Goal: Check status: Check status

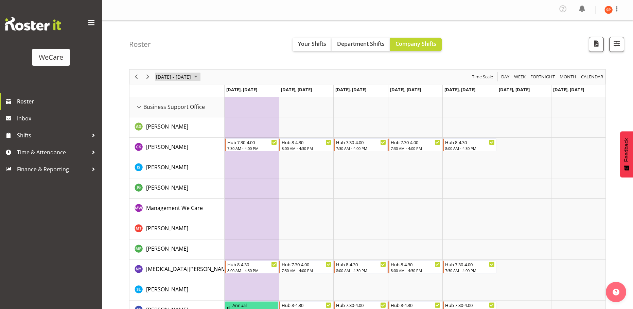
click at [186, 81] on span "[DATE] - [DATE]" at bounding box center [173, 77] width 36 height 8
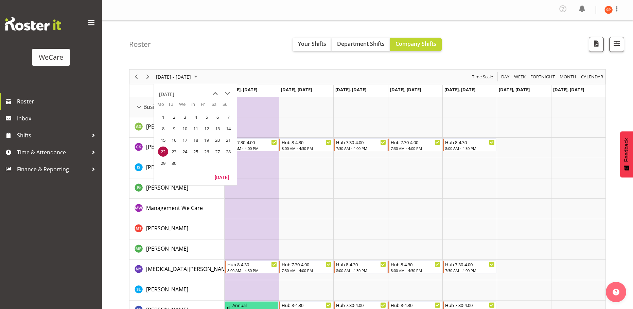
click at [187, 131] on span "10" at bounding box center [185, 129] width 10 height 10
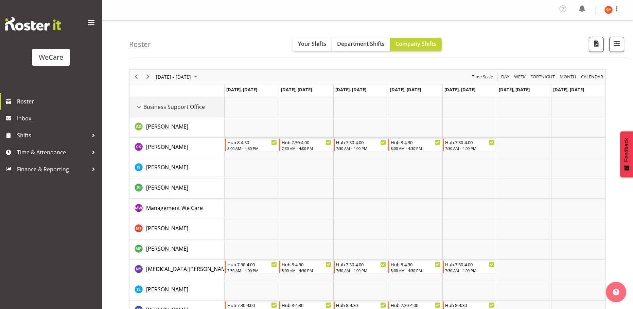
click at [140, 106] on div "Business Support Office resource" at bounding box center [138, 107] width 9 height 9
click at [139, 108] on div "Business Support Office resource" at bounding box center [138, 107] width 9 height 9
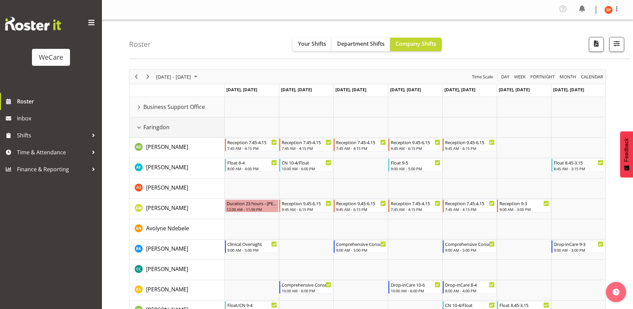
click at [140, 127] on div "Faringdon resource" at bounding box center [138, 127] width 9 height 9
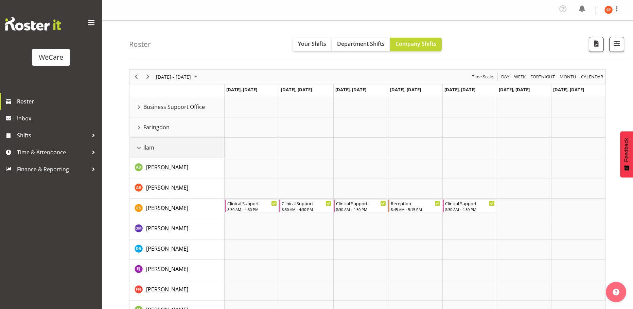
click at [139, 147] on div "Ilam resource" at bounding box center [138, 148] width 9 height 9
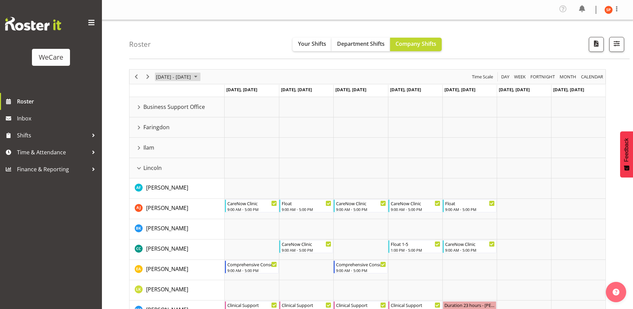
click at [178, 74] on span "[DATE] - [DATE]" at bounding box center [173, 77] width 36 height 8
click at [216, 94] on span "previous month" at bounding box center [215, 94] width 12 height 12
click at [206, 163] on span "29" at bounding box center [206, 163] width 10 height 10
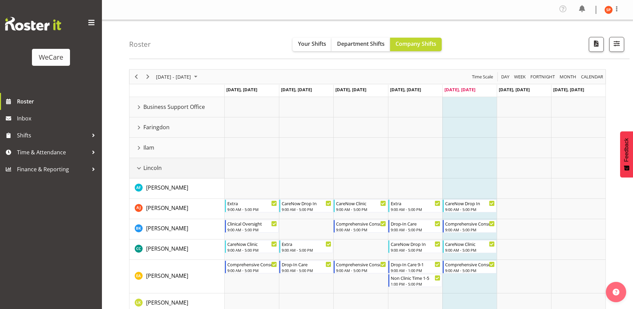
click at [141, 167] on div "Lincoln resource" at bounding box center [138, 168] width 9 height 9
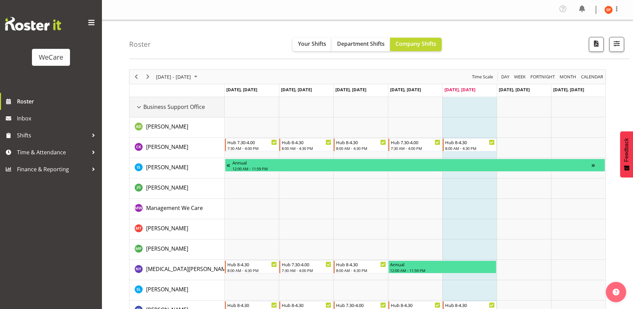
click at [140, 106] on div "Business Support Office resource" at bounding box center [138, 107] width 9 height 9
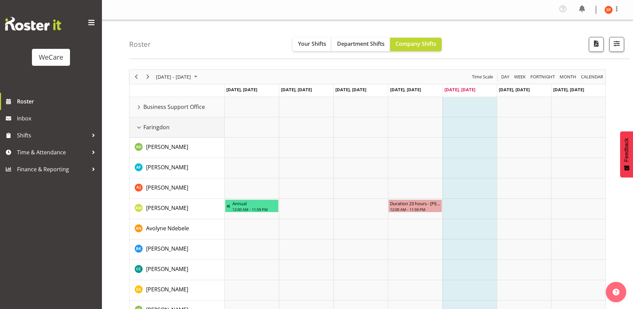
click at [141, 128] on div "Faringdon resource" at bounding box center [138, 127] width 9 height 9
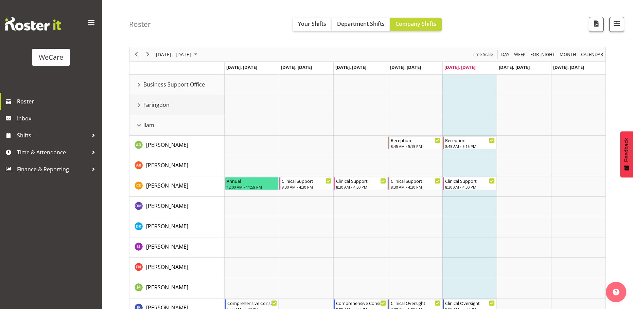
scroll to position [34, 0]
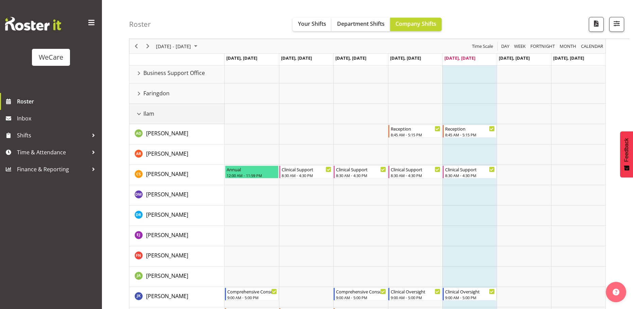
click at [139, 111] on div "Ilam resource" at bounding box center [138, 114] width 9 height 9
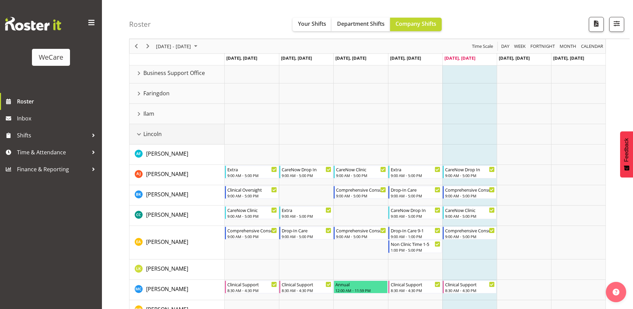
click at [140, 137] on div "Lincoln resource" at bounding box center [138, 134] width 9 height 9
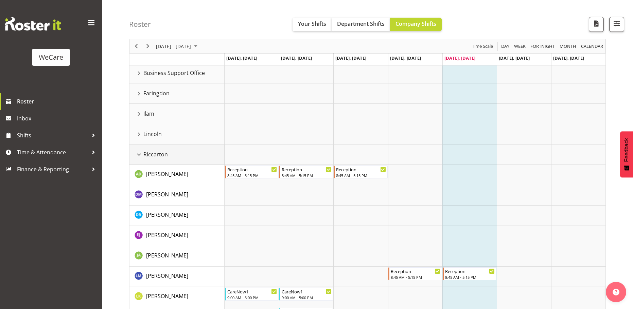
click at [142, 154] on div "Riccarton resource" at bounding box center [138, 154] width 9 height 9
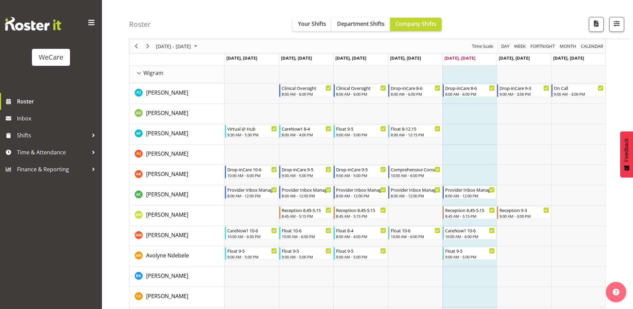
scroll to position [0, 0]
